Goal: Task Accomplishment & Management: Manage account settings

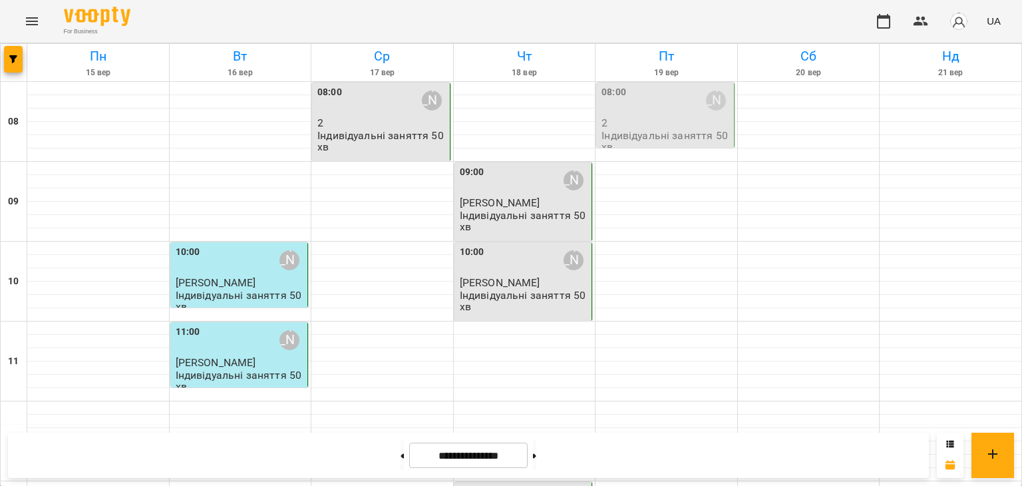
click at [640, 120] on p "2" at bounding box center [667, 122] width 130 height 11
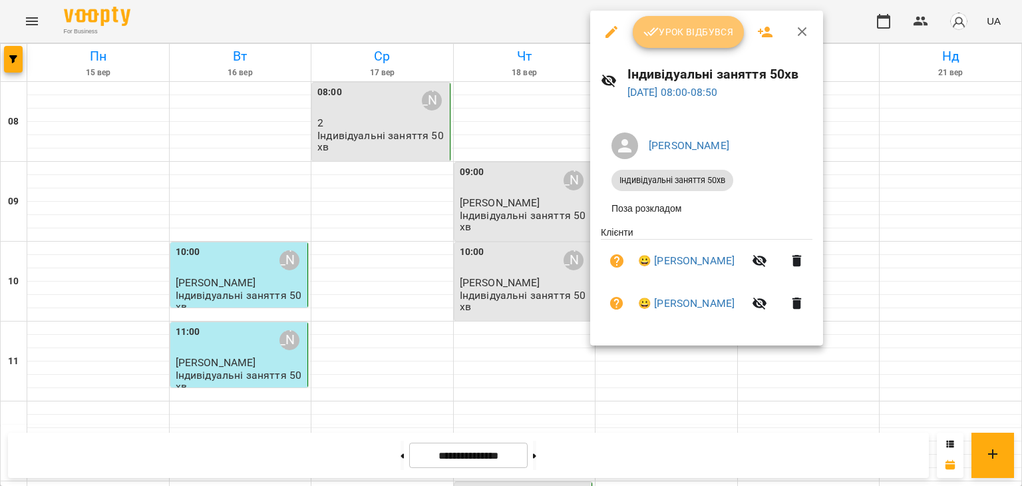
click at [662, 27] on span "Урок відбувся" at bounding box center [689, 32] width 91 height 16
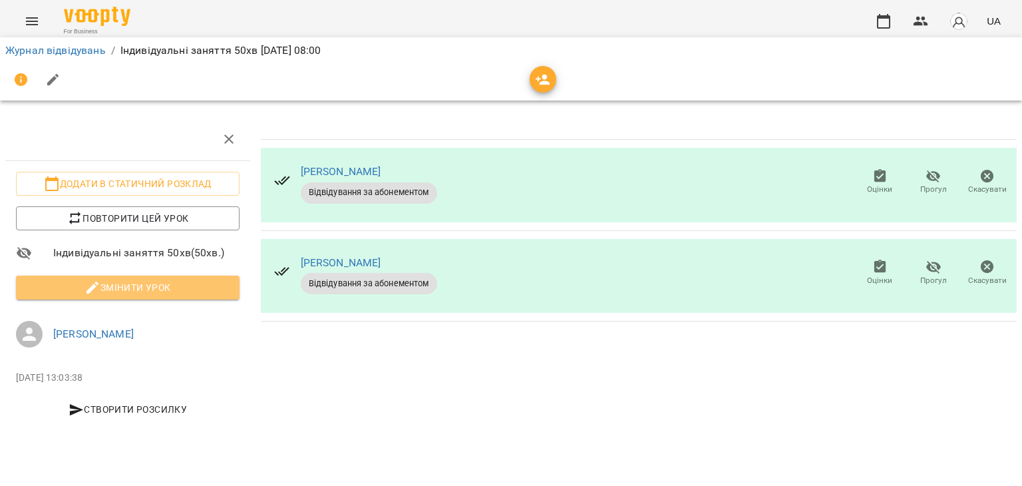
click at [172, 277] on button "Змінити урок" at bounding box center [128, 288] width 224 height 24
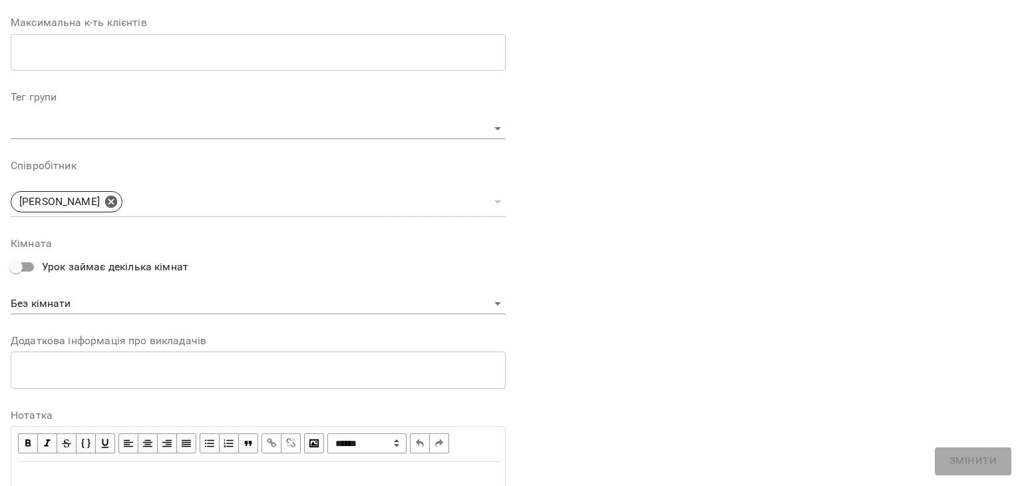
scroll to position [399, 0]
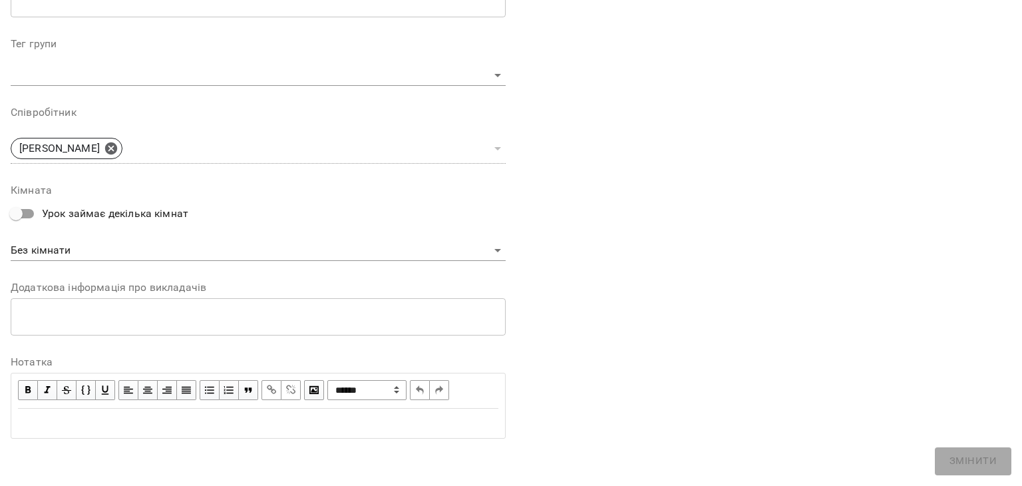
click at [136, 426] on div "Edit text" at bounding box center [258, 423] width 481 height 16
paste div "Edit text"
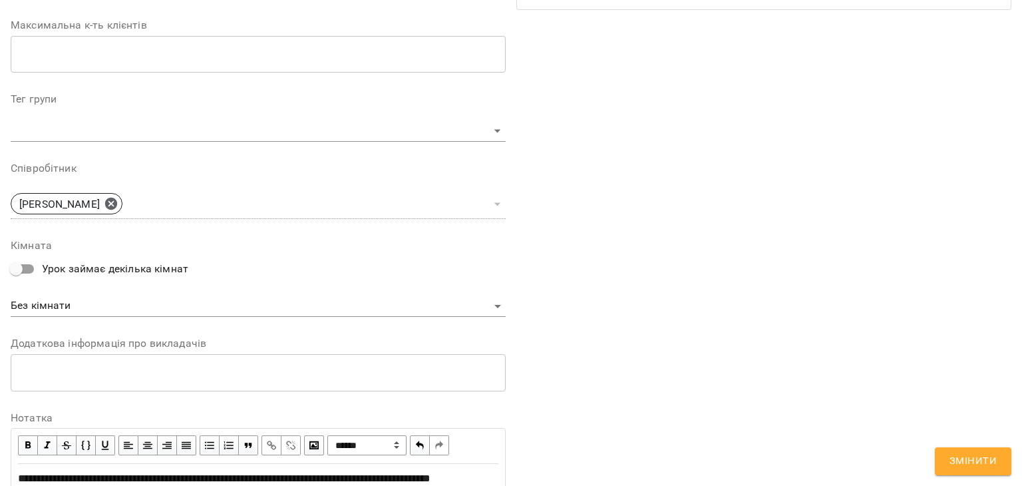
scroll to position [455, 0]
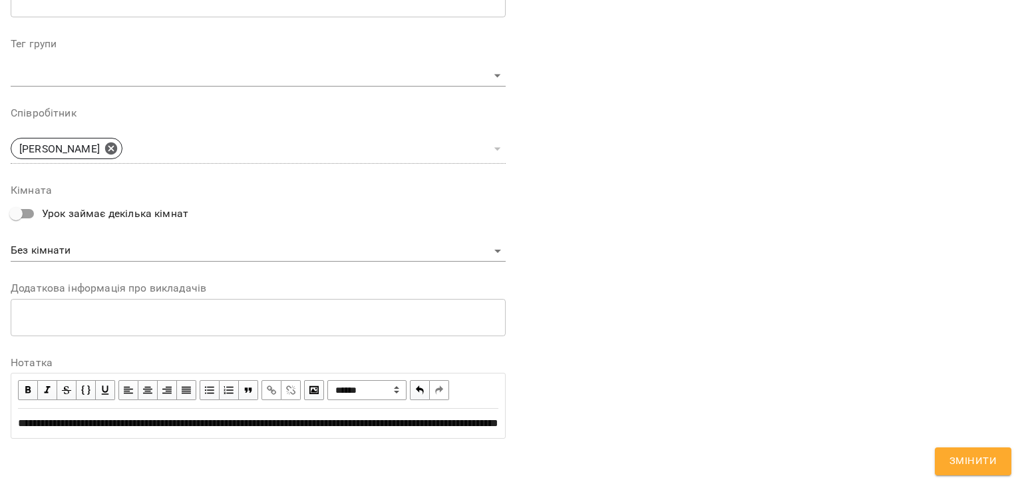
click at [968, 445] on div "**********" at bounding box center [764, 52] width 506 height 806
click at [969, 451] on button "Змінити" at bounding box center [973, 461] width 77 height 28
